Goal: Complete application form: Complete application form

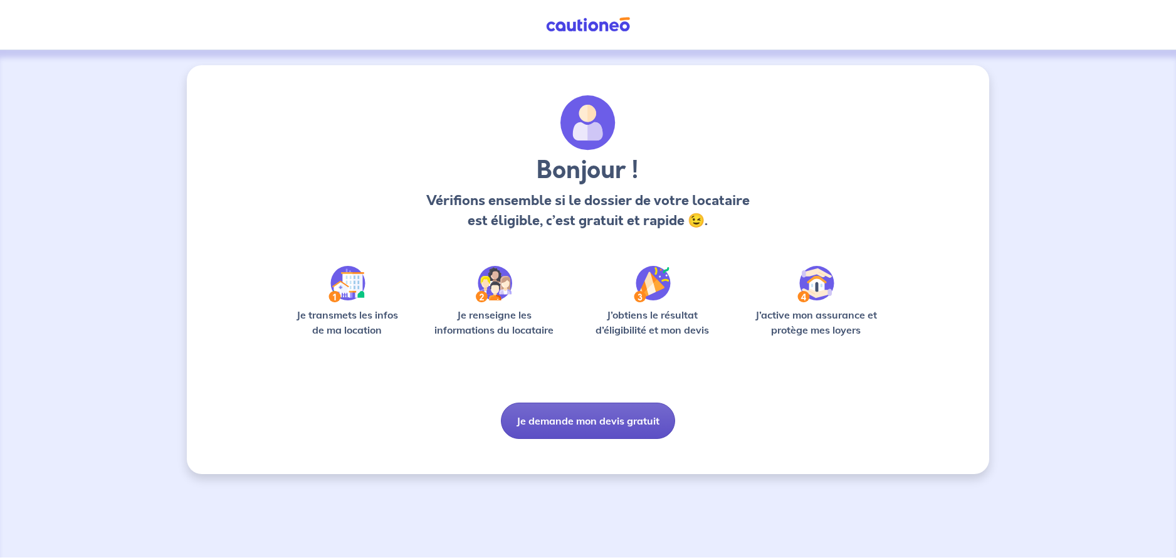
click at [541, 429] on button "Je demande mon devis gratuit" at bounding box center [588, 420] width 174 height 36
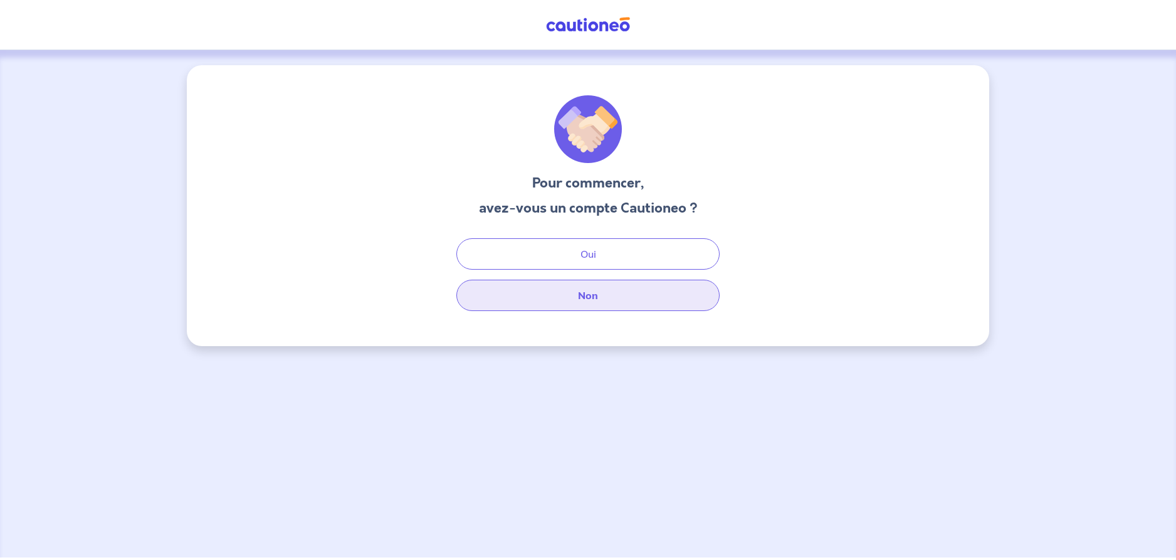
click at [563, 302] on button "Non" at bounding box center [587, 295] width 263 height 31
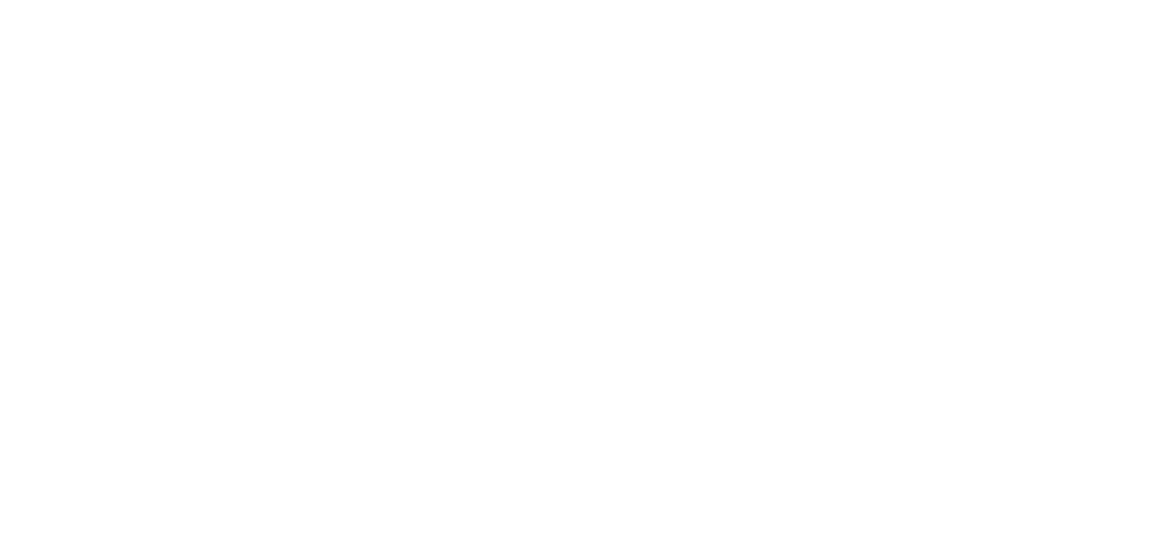
select select "FR"
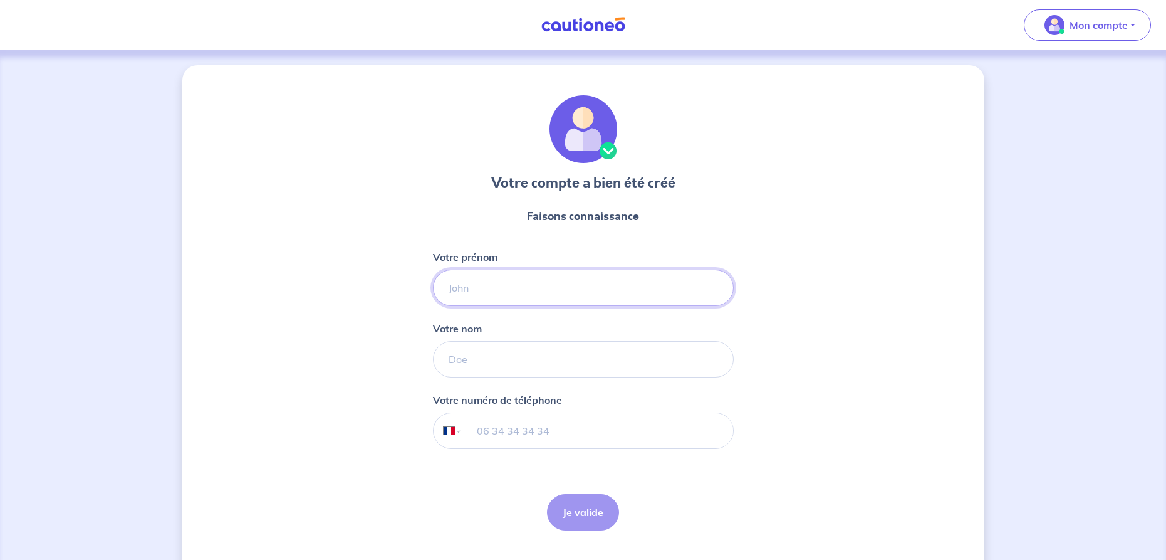
click at [498, 276] on input "Votre prénom" at bounding box center [583, 287] width 301 height 36
type input "[PERSON_NAME]"
click at [512, 361] on input "Votre nom" at bounding box center [583, 359] width 301 height 36
type input "[PERSON_NAME]"
click at [530, 428] on input "tel" at bounding box center [597, 430] width 271 height 35
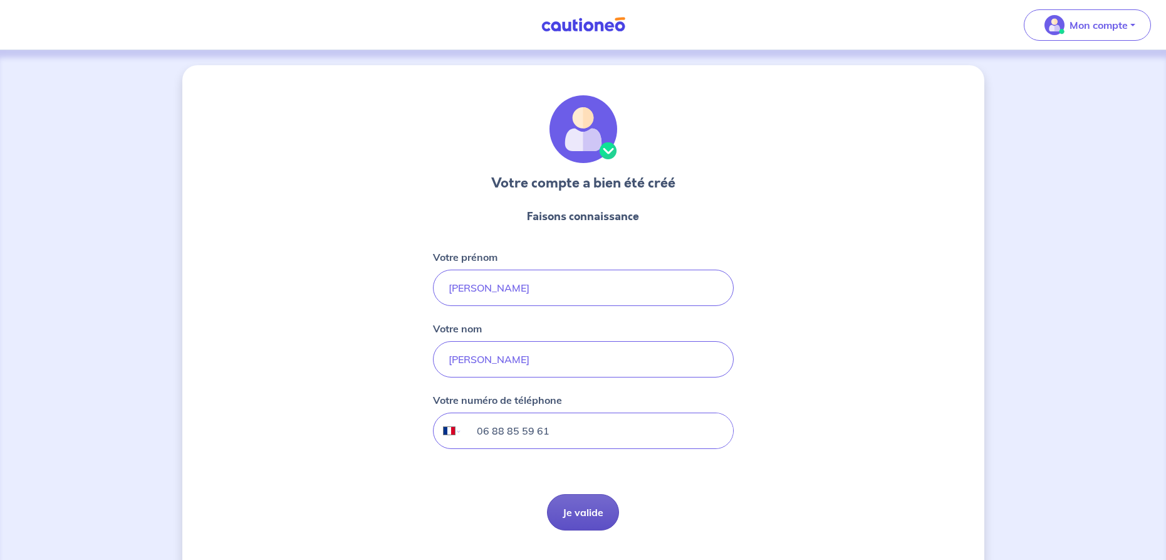
type input "06 88 85 59 61"
click at [577, 498] on button "Je valide" at bounding box center [583, 512] width 72 height 36
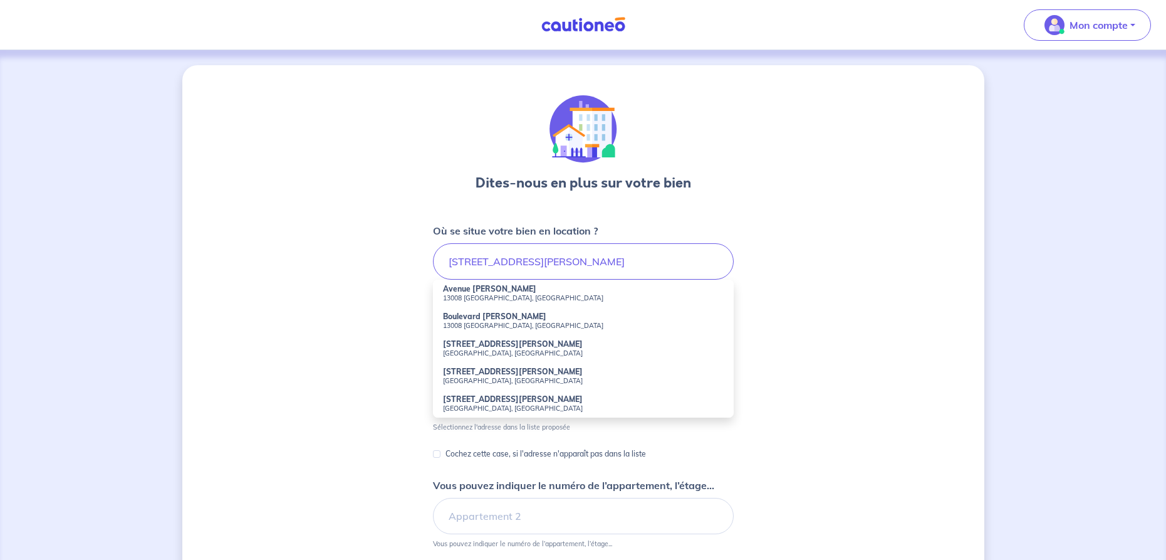
click at [573, 290] on li "Avenue [PERSON_NAME] [GEOGRAPHIC_DATA], [GEOGRAPHIC_DATA]" at bounding box center [583, 294] width 301 height 28
type input "Avenue [PERSON_NAME], [GEOGRAPHIC_DATA], [GEOGRAPHIC_DATA]"
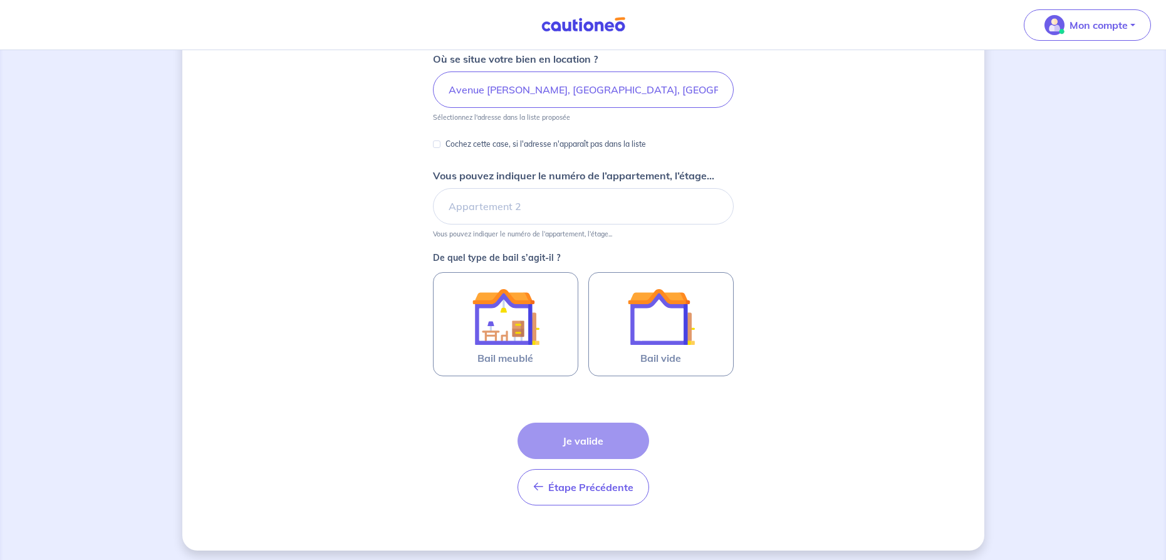
scroll to position [177, 0]
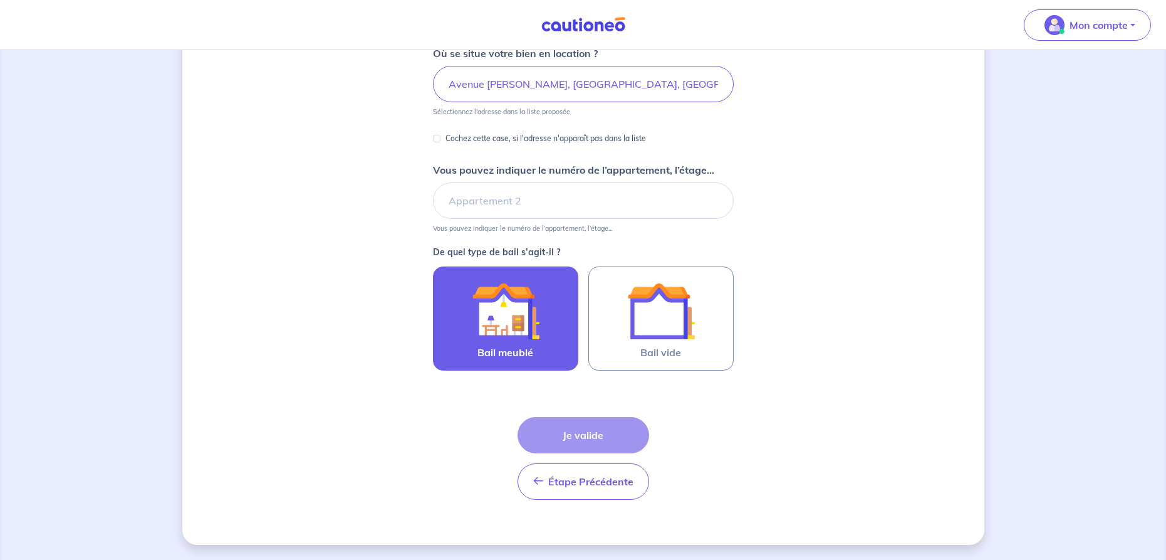
click at [510, 306] on img at bounding box center [506, 311] width 68 height 68
click at [0, 0] on input "Bail meublé" at bounding box center [0, 0] width 0 height 0
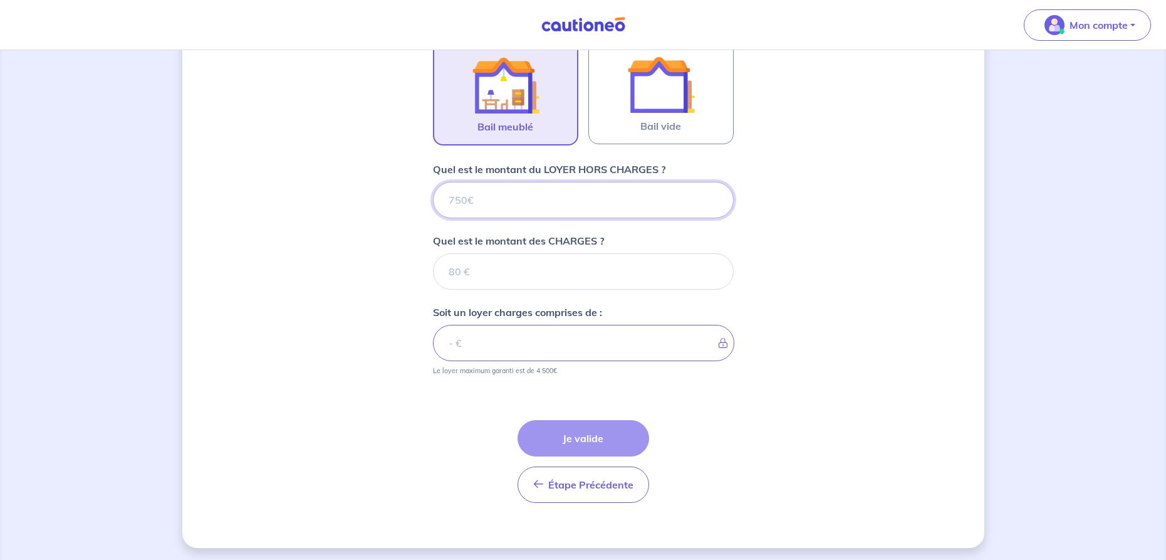
scroll to position [407, 0]
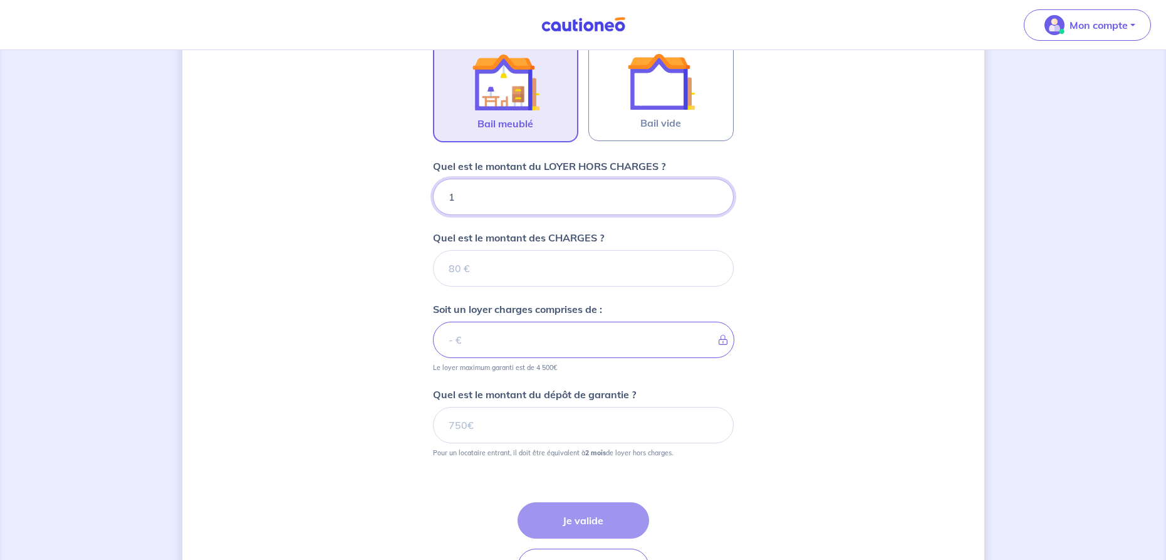
type input "12"
type input "120"
type input "1200"
click at [605, 264] on input "Quel est le montant des CHARGES ?" at bounding box center [583, 268] width 301 height 36
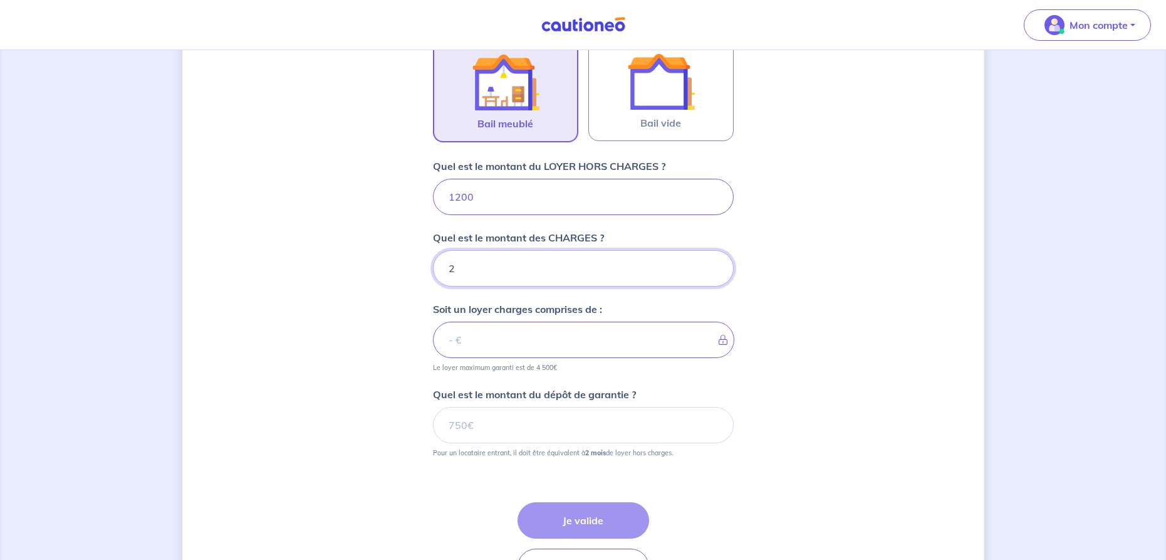
type input "20"
type input "1202"
type input "200"
type input "1400"
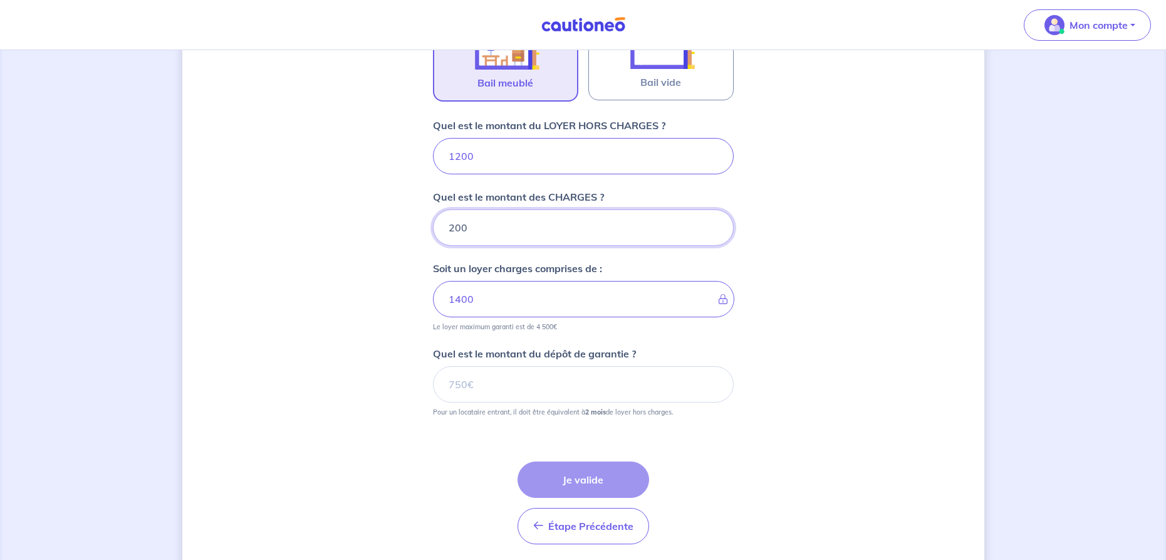
scroll to position [469, 0]
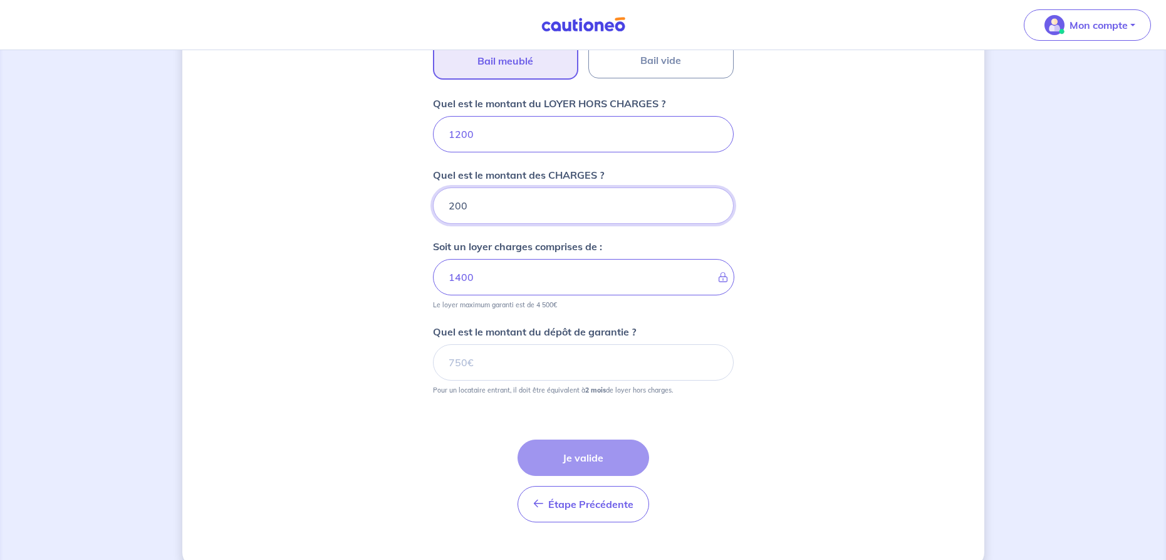
type input "200"
click at [644, 367] on input "Quel est le montant du dépôt de garantie ?" at bounding box center [583, 362] width 301 height 36
click at [758, 404] on div "Dites-nous en plus sur votre bien Où se situe votre bien en location ? Avenue […" at bounding box center [583, 84] width 802 height 976
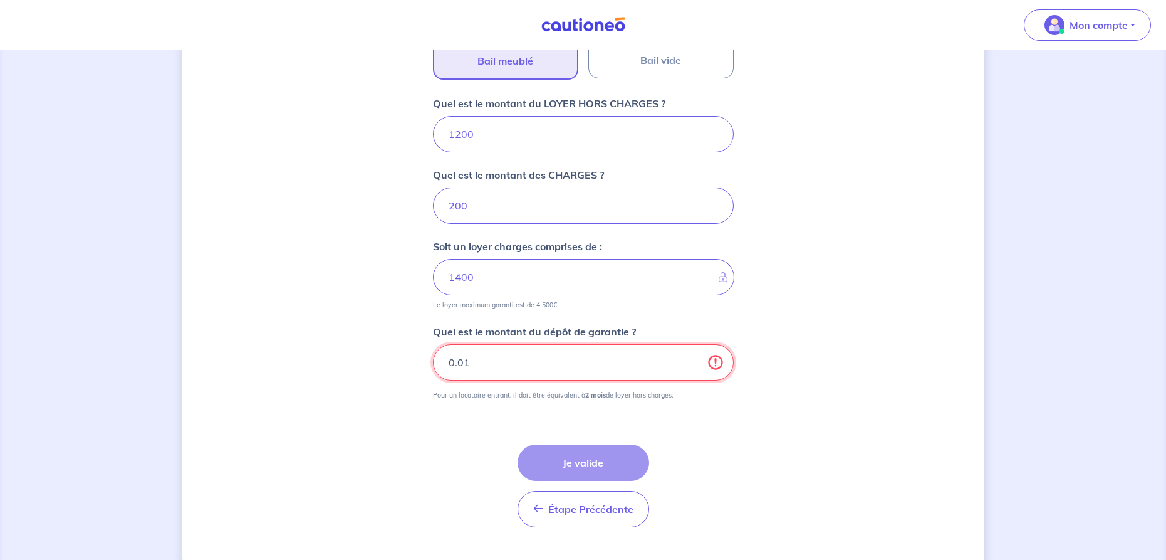
click at [693, 357] on input "0.01" at bounding box center [583, 362] width 301 height 36
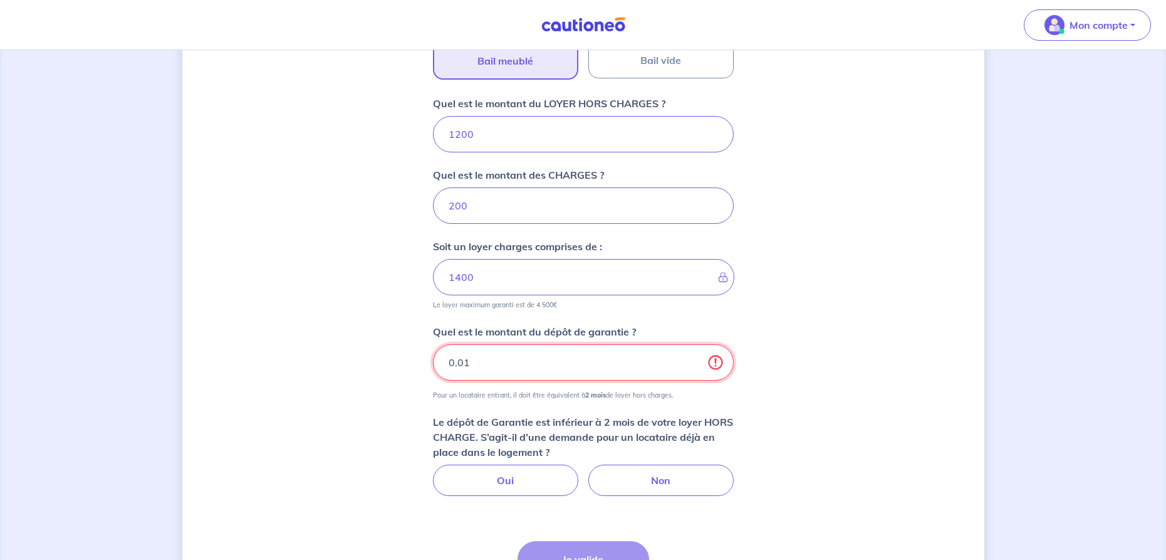
drag, startPoint x: 550, startPoint y: 367, endPoint x: 419, endPoint y: 374, distance: 131.2
click at [419, 374] on div "Dites-nous en plus sur votre bien Où se situe votre bien en location ? Avenue […" at bounding box center [583, 132] width 802 height 1073
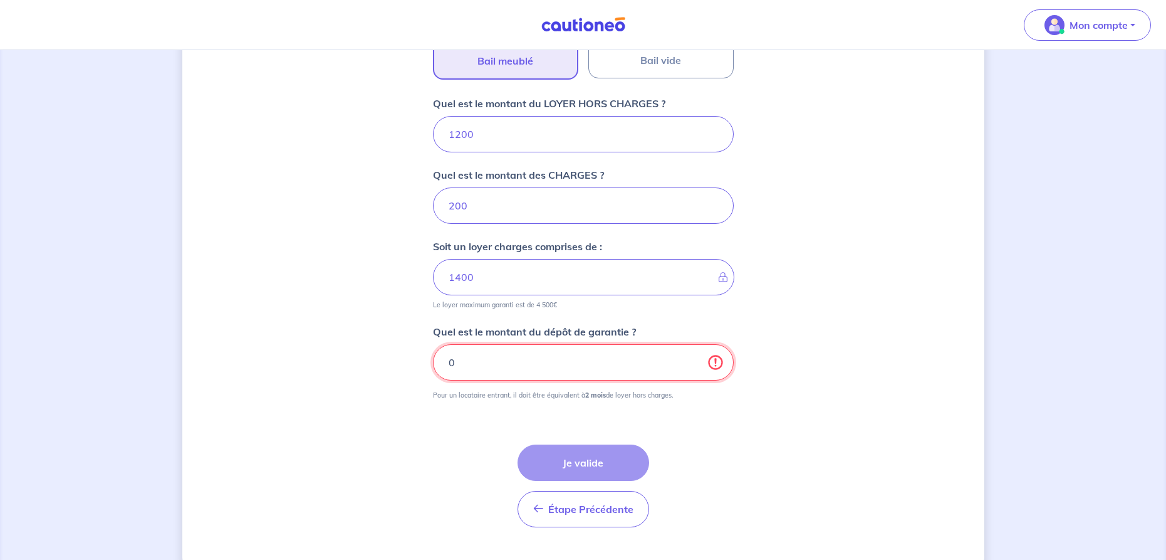
type input "0"
click at [745, 481] on div "Dites-nous en plus sur votre bien Où se situe votre bien en location ? Avenue […" at bounding box center [583, 84] width 802 height 976
click at [627, 452] on div "Étape Précédente Précédent Je valide Je valide" at bounding box center [584, 485] width 132 height 83
click at [627, 459] on div "Étape Précédente Précédent Je valide Je valide" at bounding box center [584, 485] width 132 height 83
click at [713, 362] on input "0" at bounding box center [583, 362] width 301 height 36
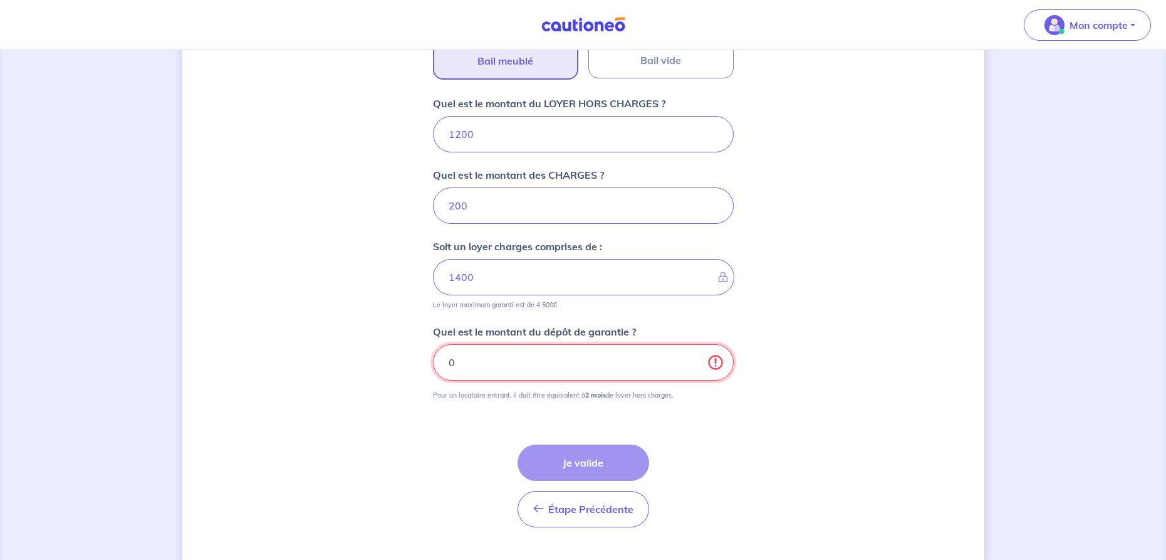
click at [568, 345] on input "0" at bounding box center [583, 362] width 301 height 36
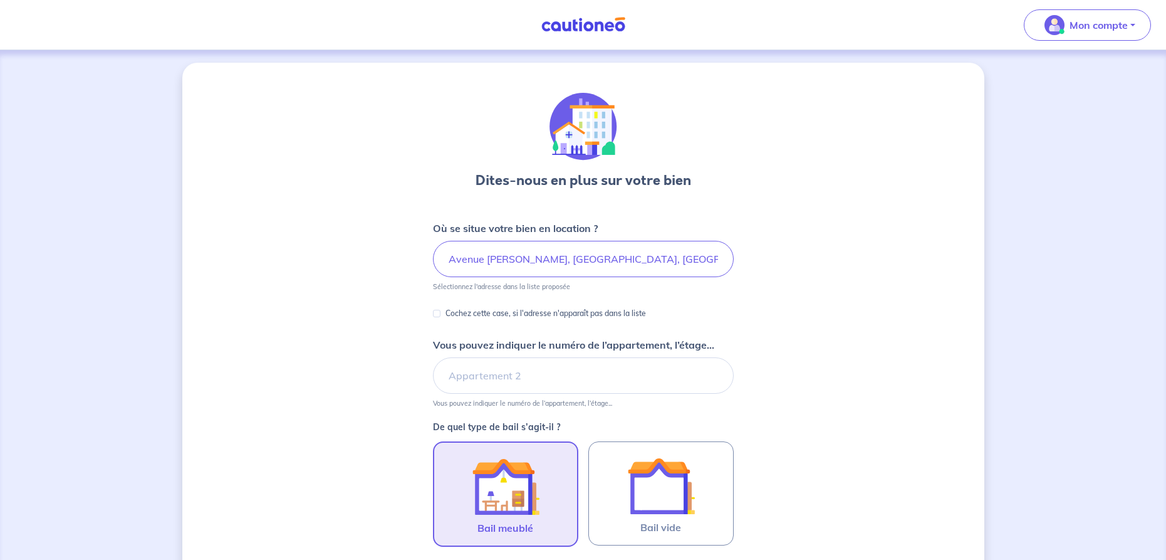
scroll to position [0, 0]
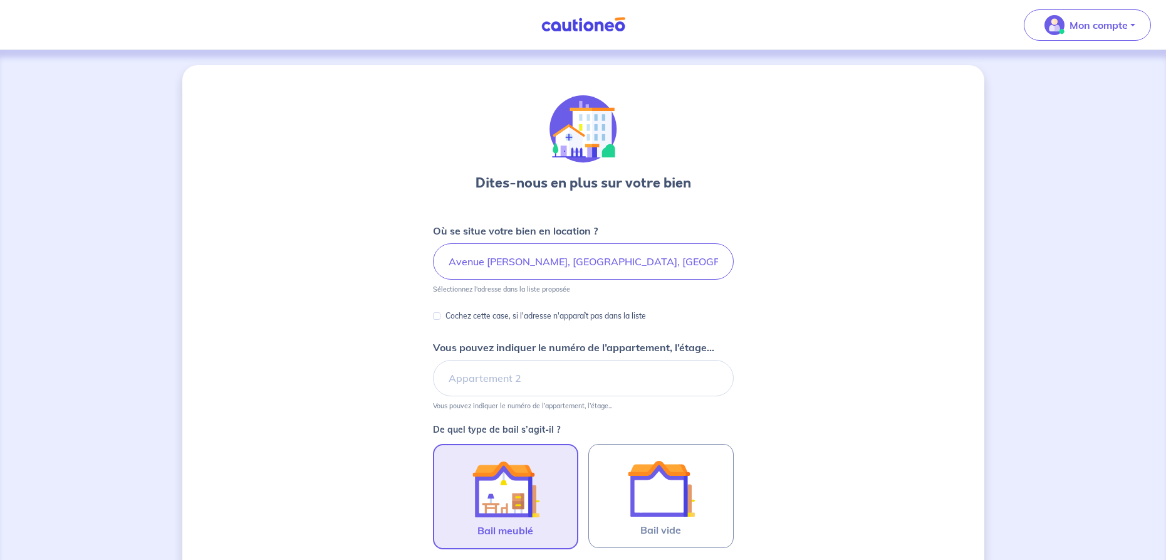
click at [856, 422] on div "Dites-nous en plus sur votre bien Où se situe votre bien en location ? Avenue […" at bounding box center [583, 553] width 802 height 976
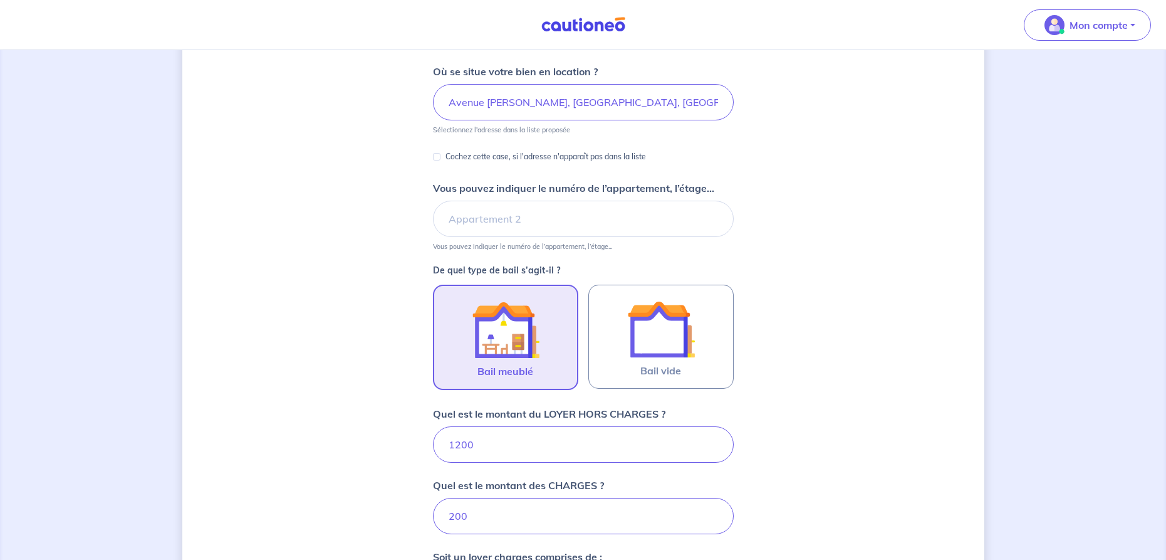
scroll to position [251, 0]
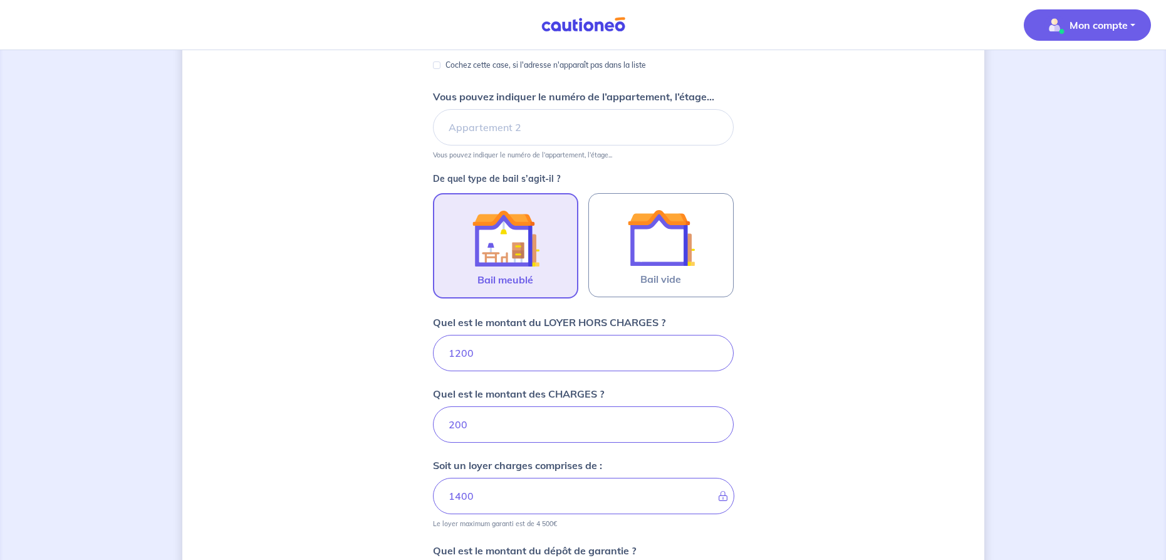
click at [1093, 28] on p "Mon compte" at bounding box center [1099, 25] width 58 height 15
click at [1087, 81] on link "Mes informations" at bounding box center [1075, 78] width 101 height 20
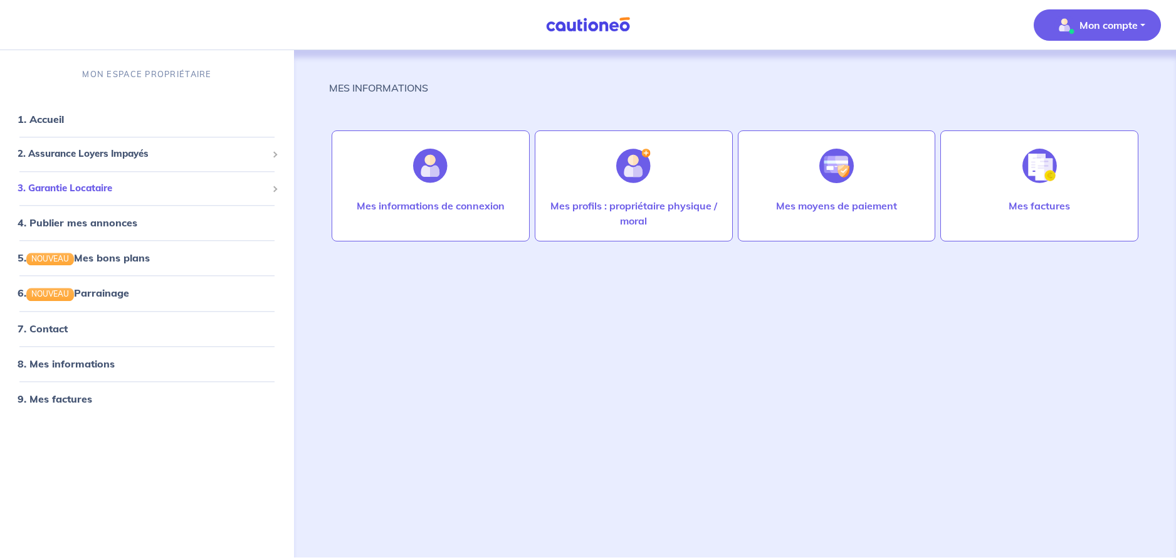
click at [274, 187] on span at bounding box center [274, 189] width 6 height 6
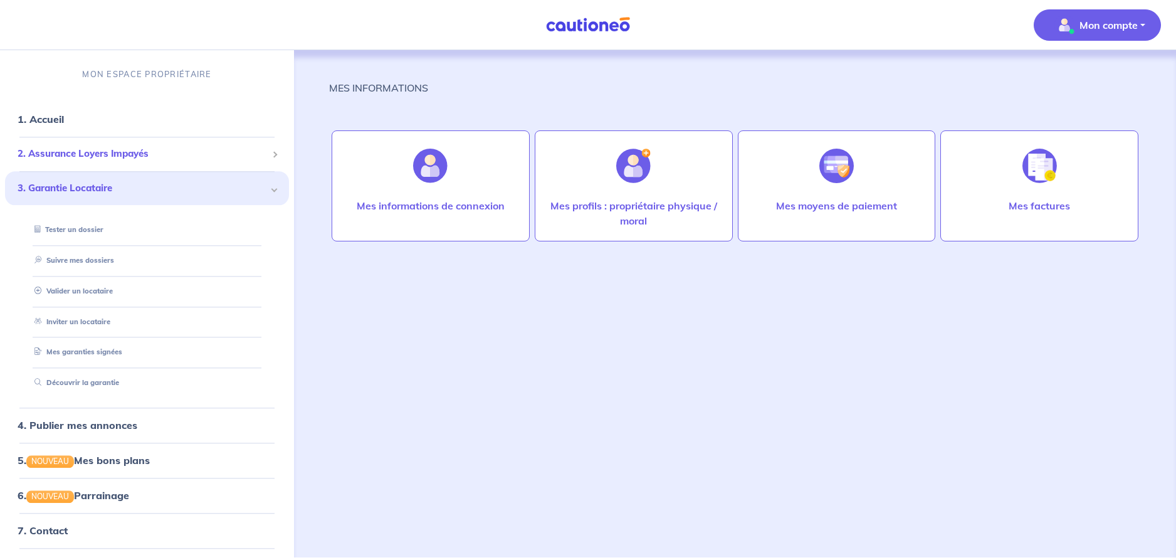
click at [93, 155] on span "2. Assurance Loyers Impayés" at bounding box center [142, 154] width 249 height 14
